Goal: Navigation & Orientation: Go to known website

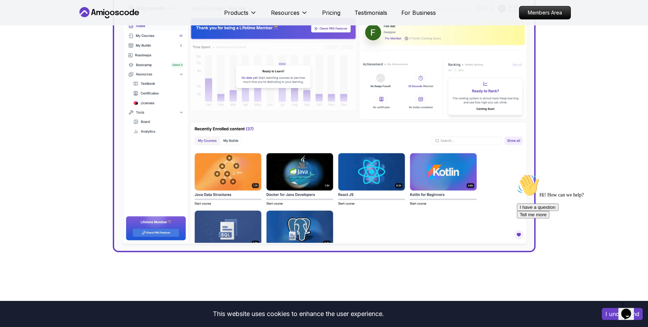
scroll to position [317, 0]
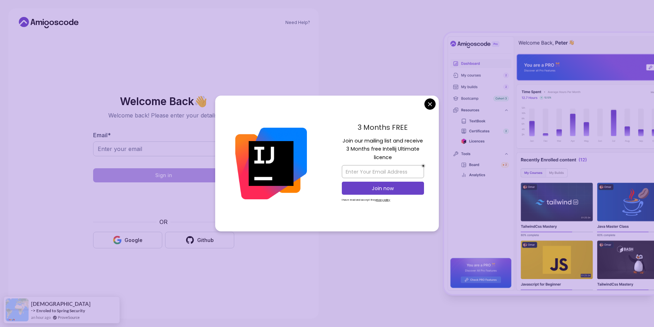
click at [430, 104] on body "Need Help? Welcome Back 👋 Welcome back! Please enter your details. Email * Sign…" at bounding box center [327, 163] width 654 height 327
